Goal: Information Seeking & Learning: Learn about a topic

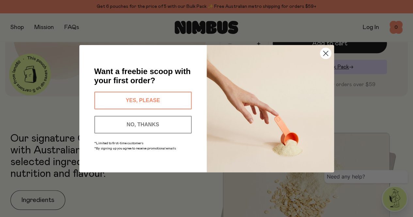
scroll to position [228, 0]
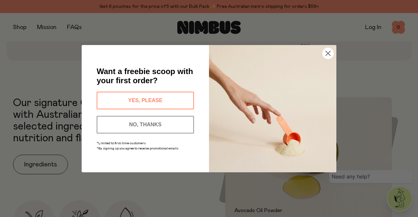
click at [182, 99] on button "YES, PLEASE" at bounding box center [145, 101] width 97 height 18
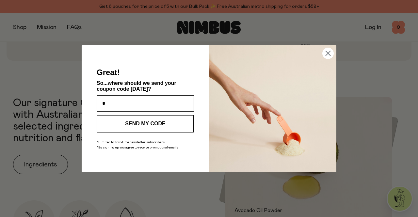
type input "**********"
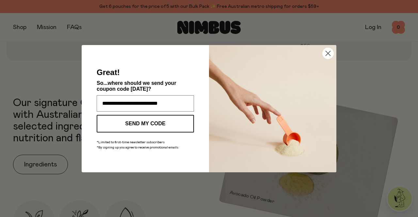
click at [151, 122] on button "SEND MY CODE" at bounding box center [145, 124] width 97 height 18
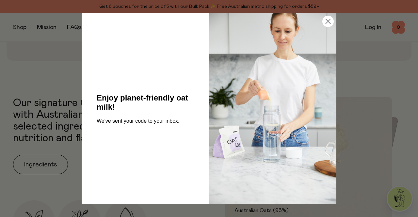
click at [332, 24] on circle "Close dialog" at bounding box center [328, 21] width 11 height 11
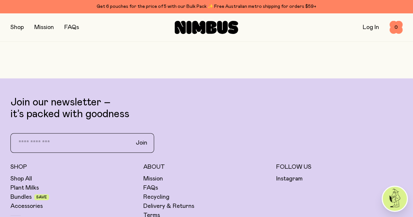
scroll to position [1561, 0]
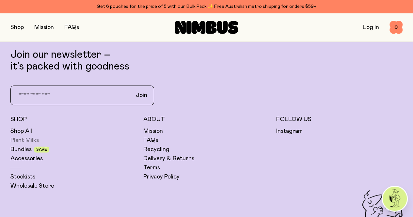
click at [39, 137] on link "Plant Milks" at bounding box center [24, 141] width 28 height 8
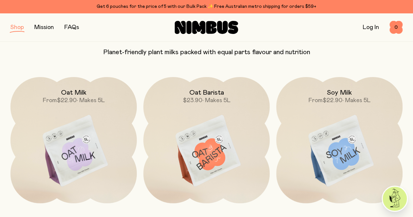
scroll to position [70, 0]
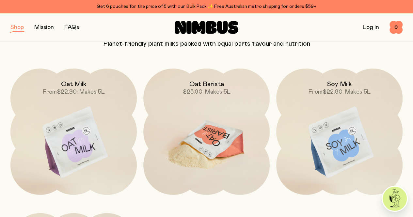
click at [229, 143] on img at bounding box center [206, 143] width 126 height 149
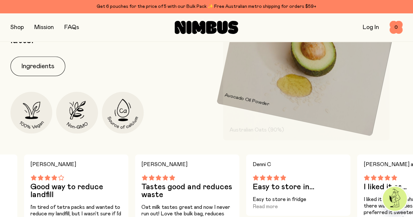
scroll to position [303, 0]
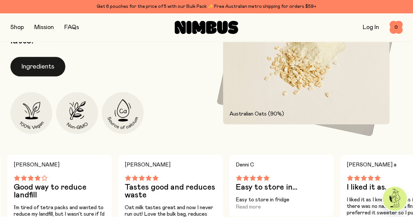
click at [48, 76] on button "Ingredients" at bounding box center [37, 67] width 55 height 20
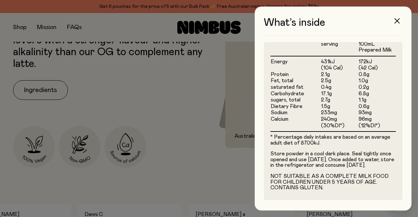
scroll to position [235, 0]
click at [399, 24] on button "button" at bounding box center [397, 21] width 16 height 16
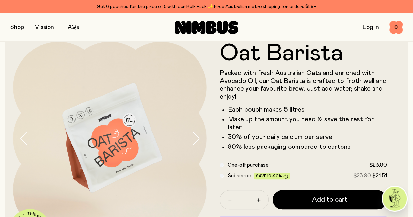
scroll to position [0, 0]
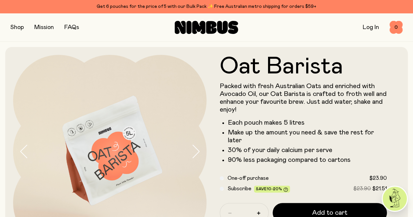
click at [42, 30] on link "Mission" at bounding box center [44, 27] width 20 height 6
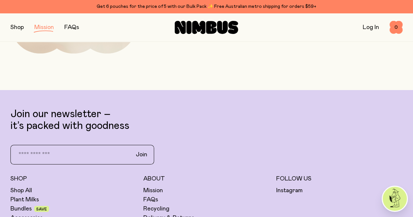
scroll to position [1190, 0]
